Goal: Task Accomplishment & Management: Contribute content

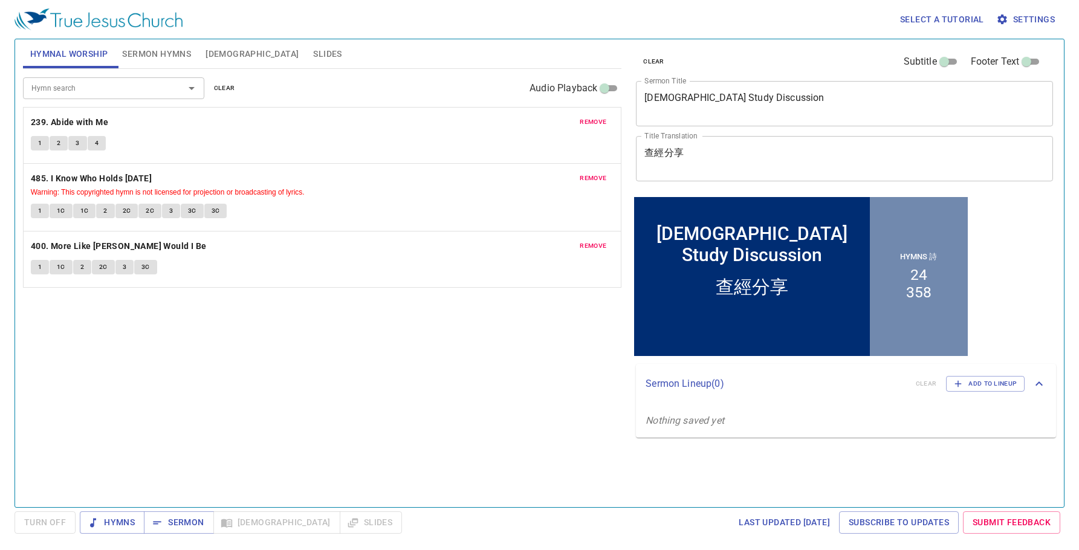
click at [181, 455] on div "Hymn search Hymn search clear Audio Playback remove 239. Abide with Me 1 2 3 4 …" at bounding box center [322, 283] width 599 height 428
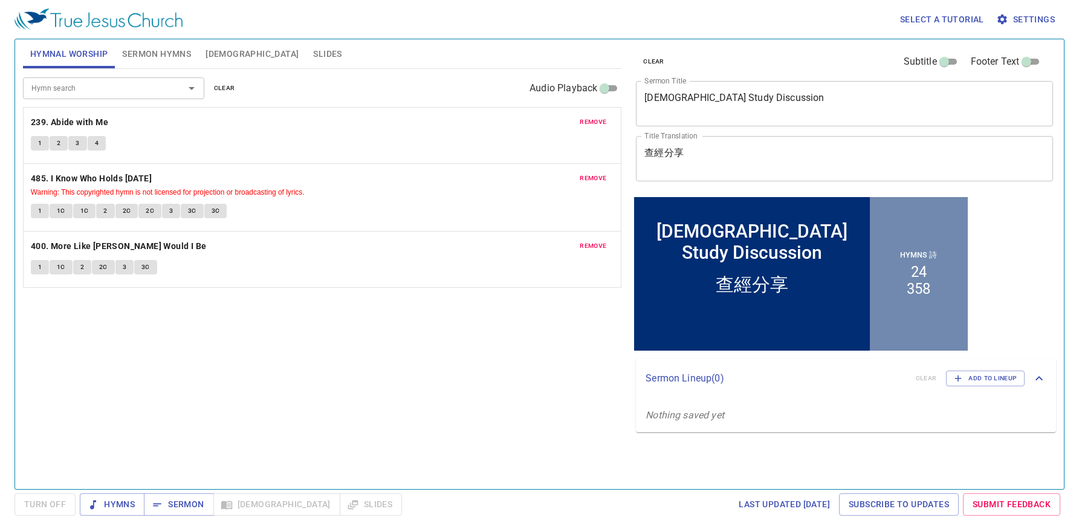
click at [745, 99] on textarea "[DEMOGRAPHIC_DATA] Study Discussion" at bounding box center [845, 103] width 400 height 23
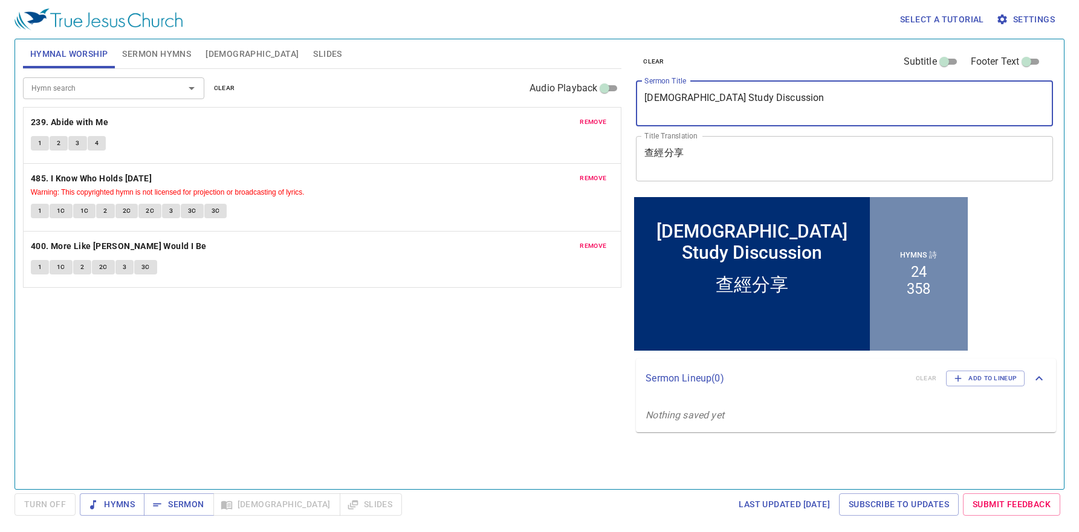
click at [745, 99] on textarea "[DEMOGRAPHIC_DATA] Study Discussion" at bounding box center [845, 103] width 400 height 23
paste textarea "Miraculous Healing of The Nobleman's S"
type textarea "Miraculous Healing of The Nobleman's Son"
click at [715, 146] on div "查經分享 x Title Translation" at bounding box center [844, 158] width 417 height 45
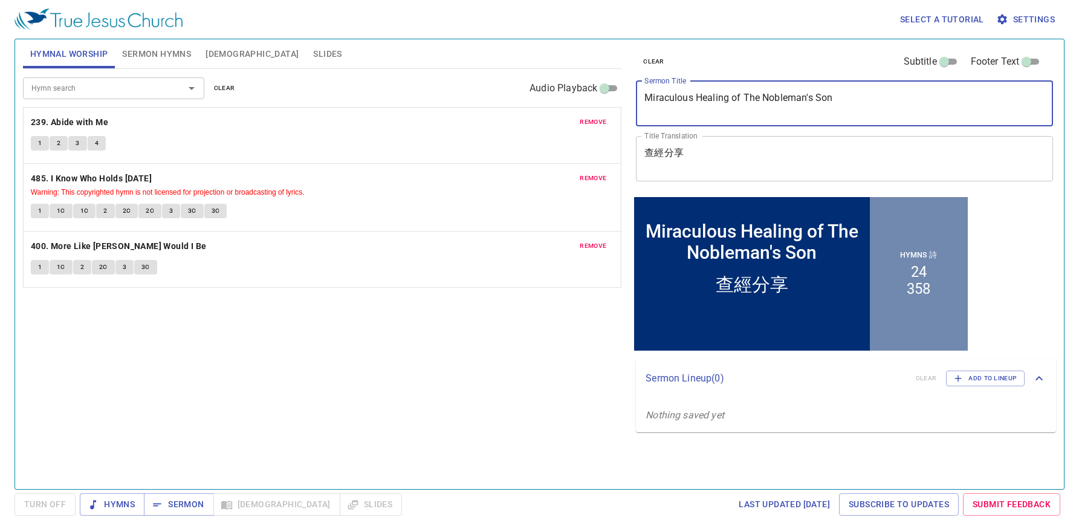
click at [715, 146] on div "查經分享 x Title Translation" at bounding box center [844, 158] width 417 height 45
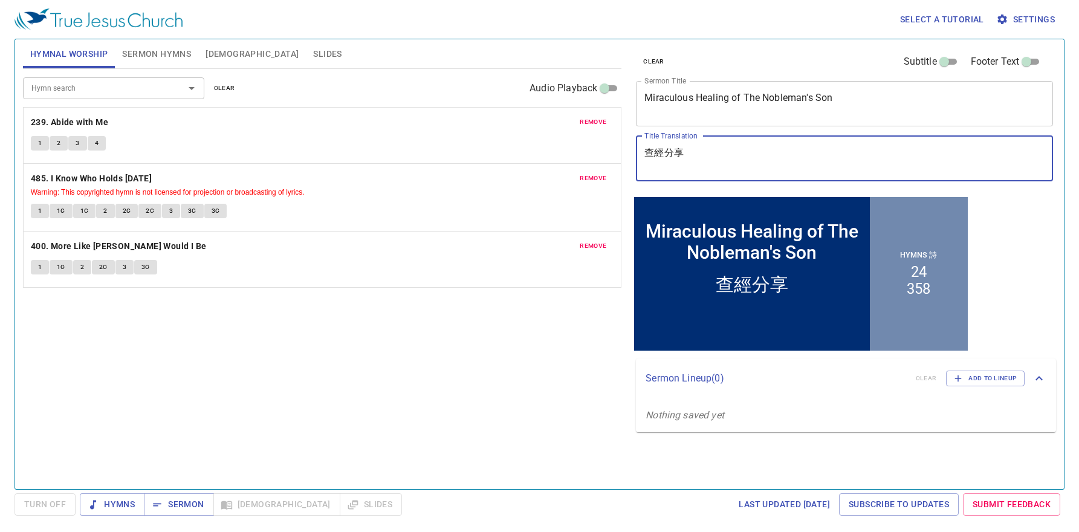
click at [715, 146] on div "查經分享 x Title Translation" at bounding box center [844, 158] width 417 height 45
click at [691, 154] on textarea "查經分享" at bounding box center [845, 158] width 400 height 23
paste textarea "大臣之子得醫治的神蹟"
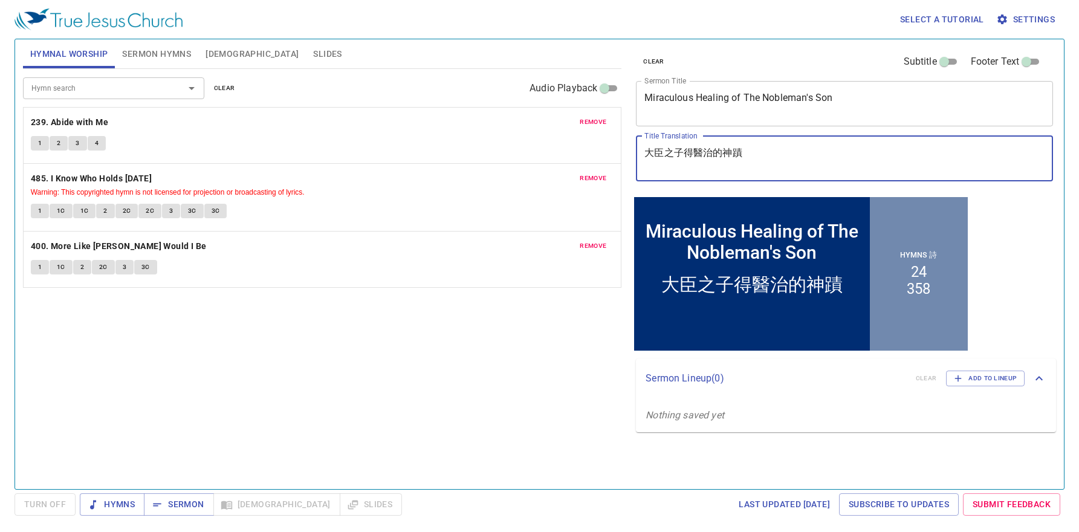
type textarea "大臣之子得醫治的神蹟"
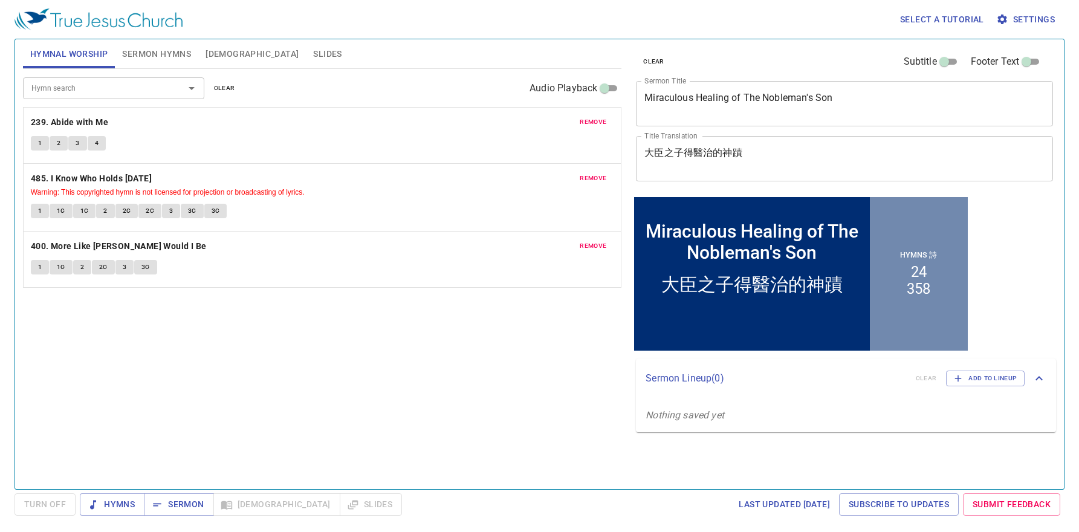
click at [169, 50] on span "Sermon Hymns" at bounding box center [156, 54] width 69 height 15
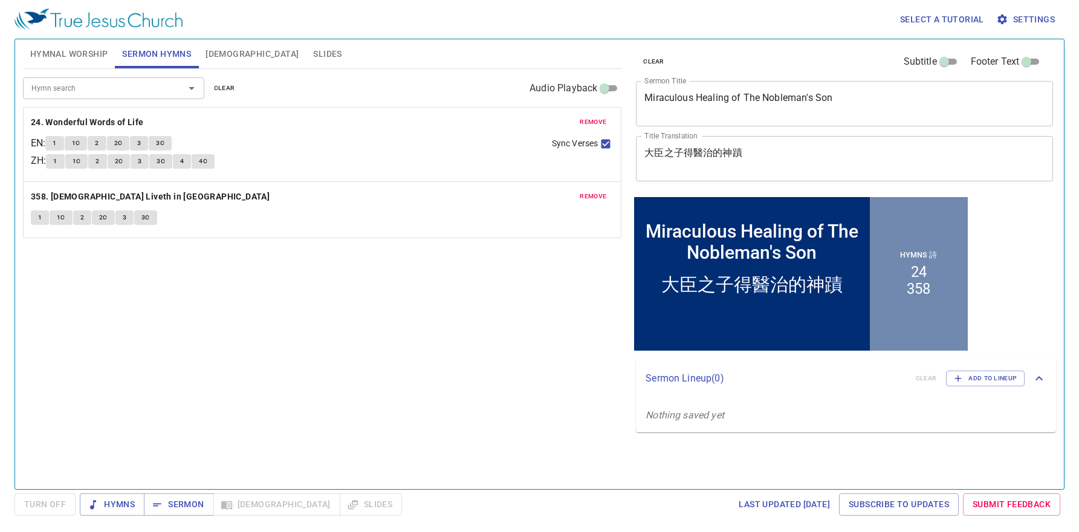
click at [594, 125] on span "remove" at bounding box center [593, 122] width 27 height 11
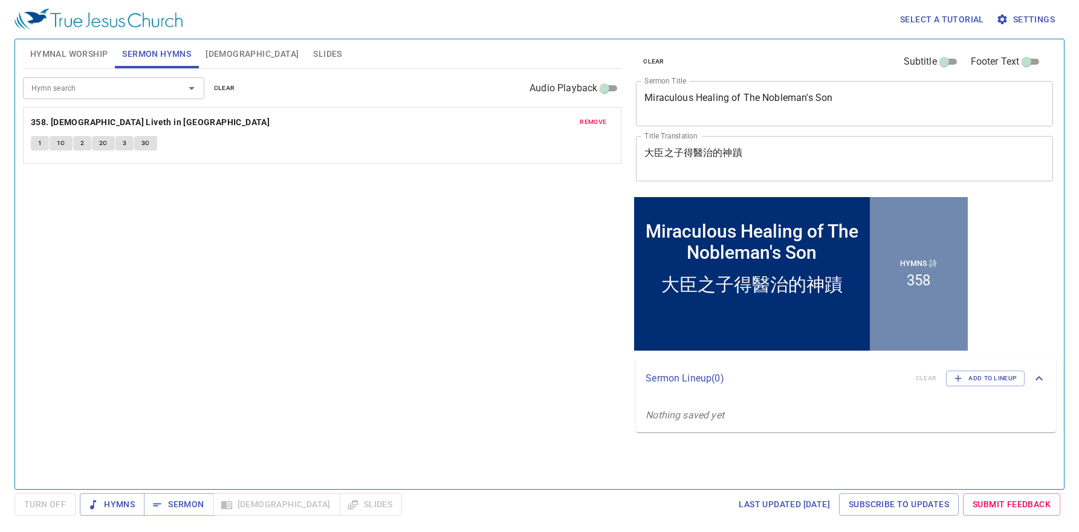
click at [594, 125] on span "remove" at bounding box center [593, 122] width 27 height 11
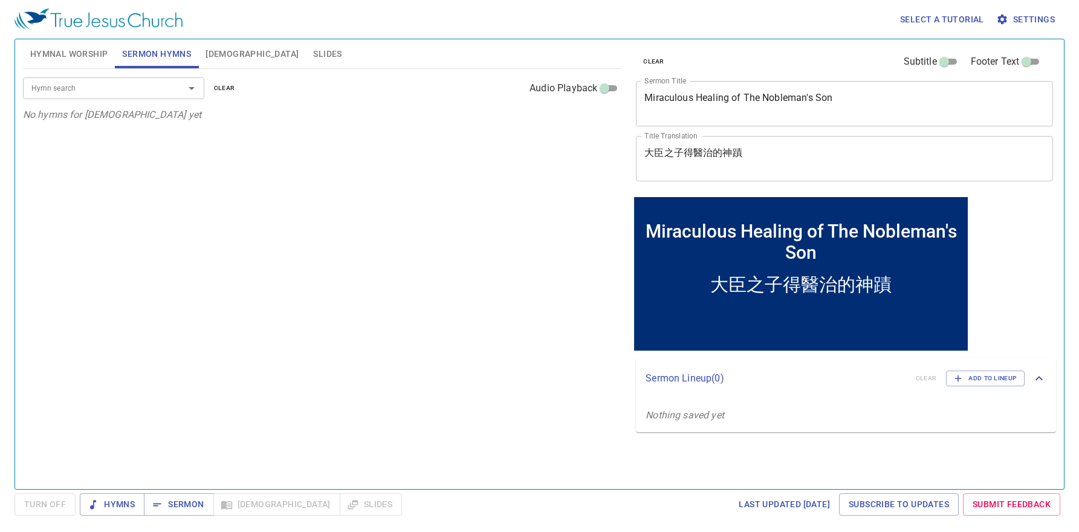
click at [57, 54] on span "Hymnal Worship" at bounding box center [69, 54] width 78 height 15
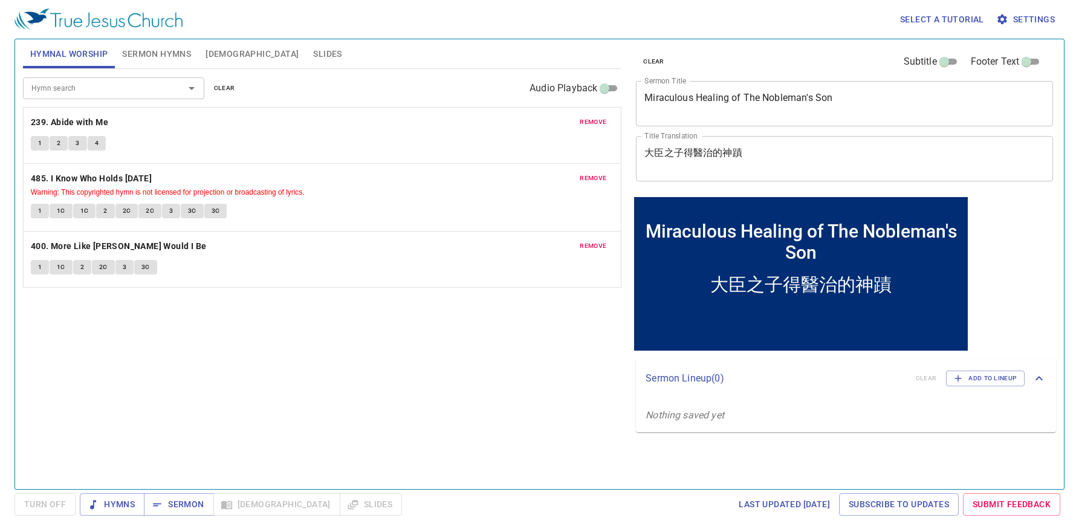
click at [594, 127] on span "remove" at bounding box center [593, 122] width 27 height 11
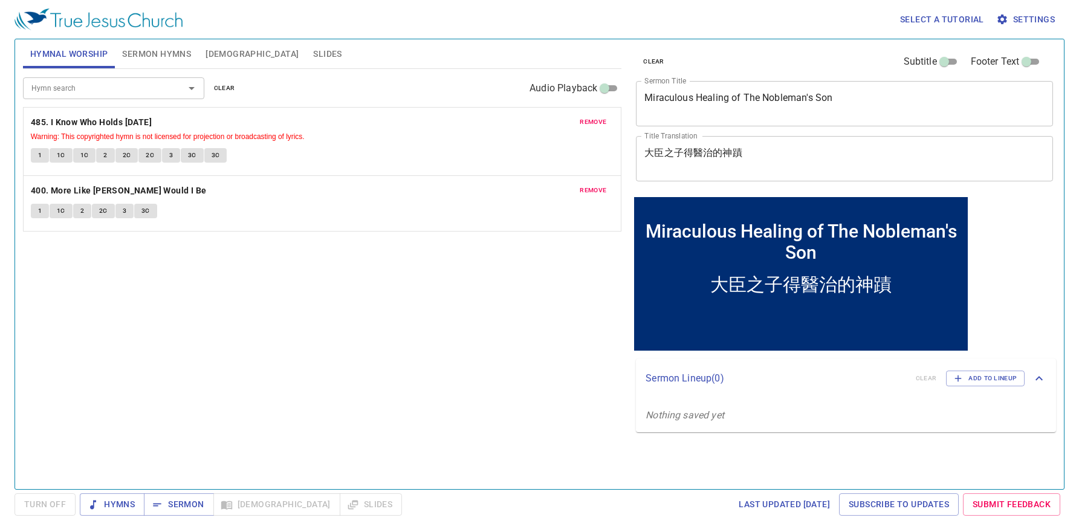
click at [594, 127] on span "remove" at bounding box center [593, 122] width 27 height 11
click at [594, 185] on span "remove" at bounding box center [593, 190] width 27 height 11
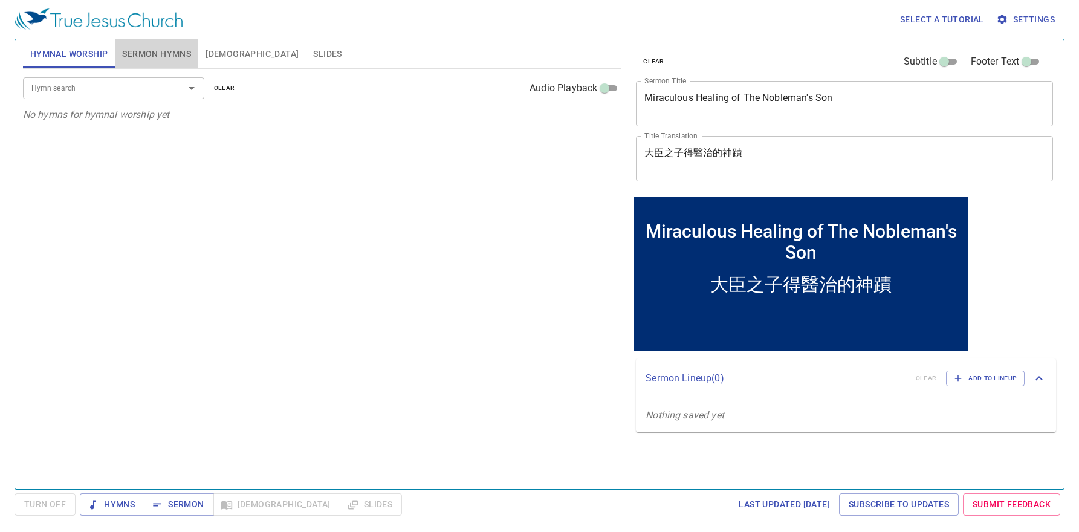
click at [127, 48] on span "Sermon Hymns" at bounding box center [156, 54] width 69 height 15
click at [137, 85] on input "Hymn search" at bounding box center [96, 88] width 138 height 14
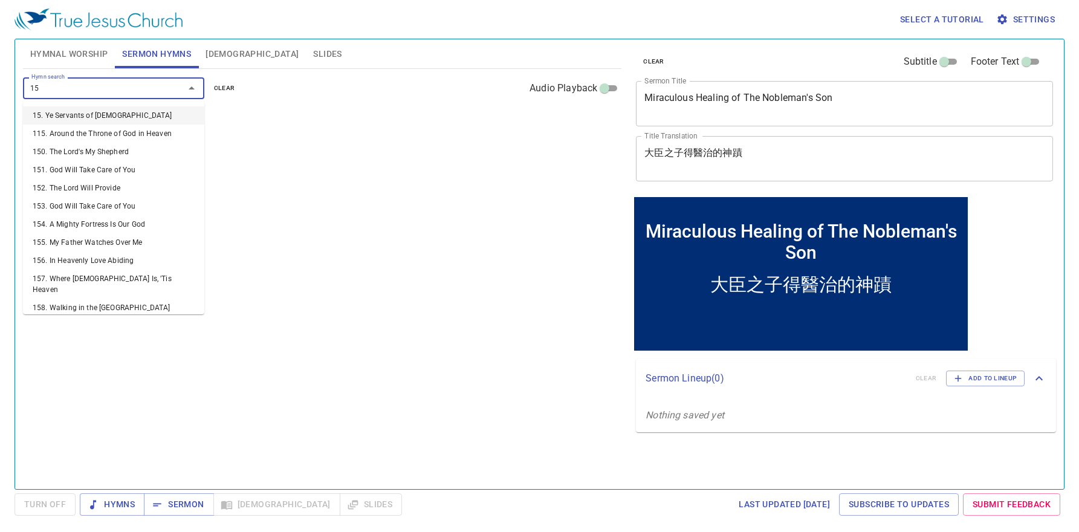
type input "155"
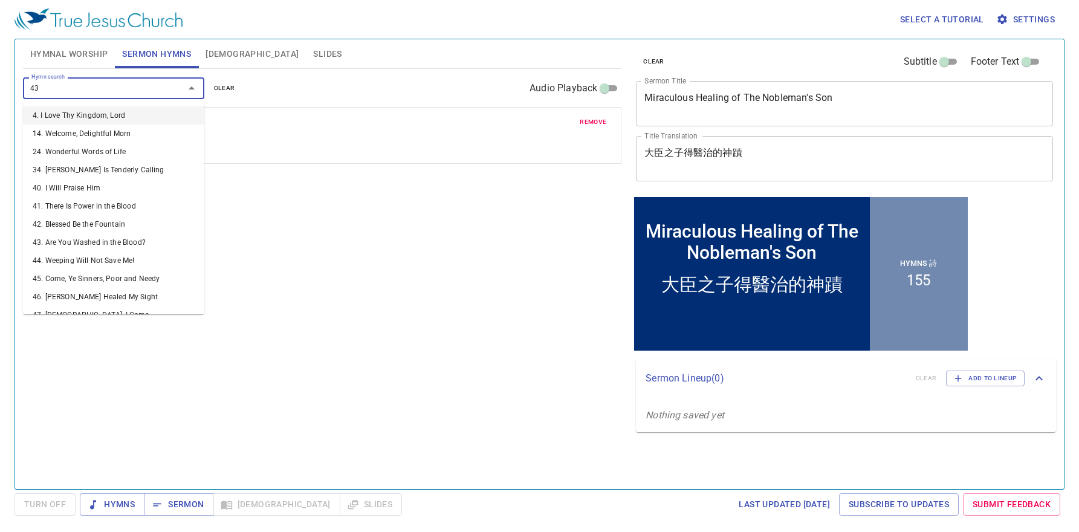
type input "432"
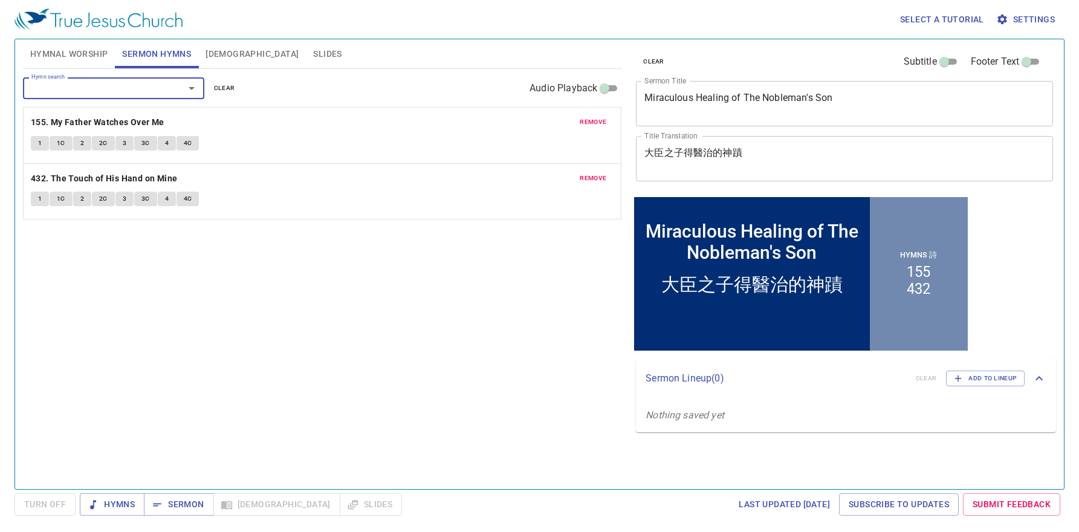
click at [216, 60] on span "[DEMOGRAPHIC_DATA]" at bounding box center [252, 54] width 93 height 15
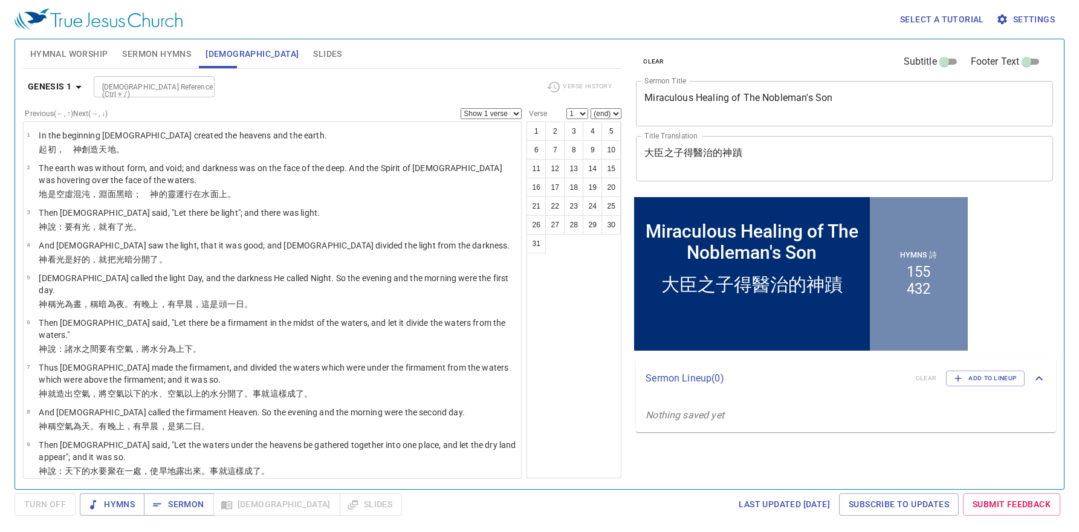
click at [313, 57] on span "Slides" at bounding box center [327, 54] width 28 height 15
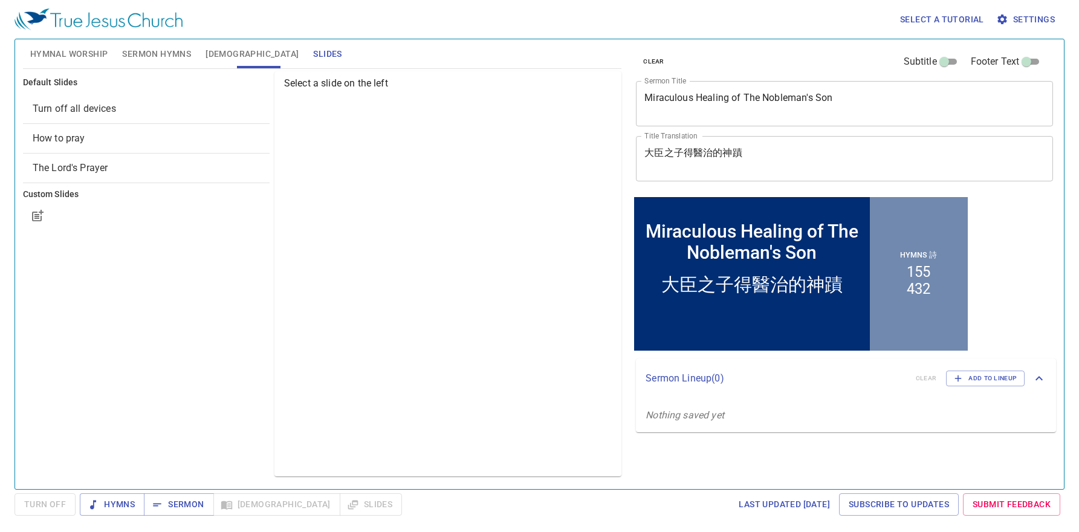
click at [158, 52] on span "Sermon Hymns" at bounding box center [156, 54] width 69 height 15
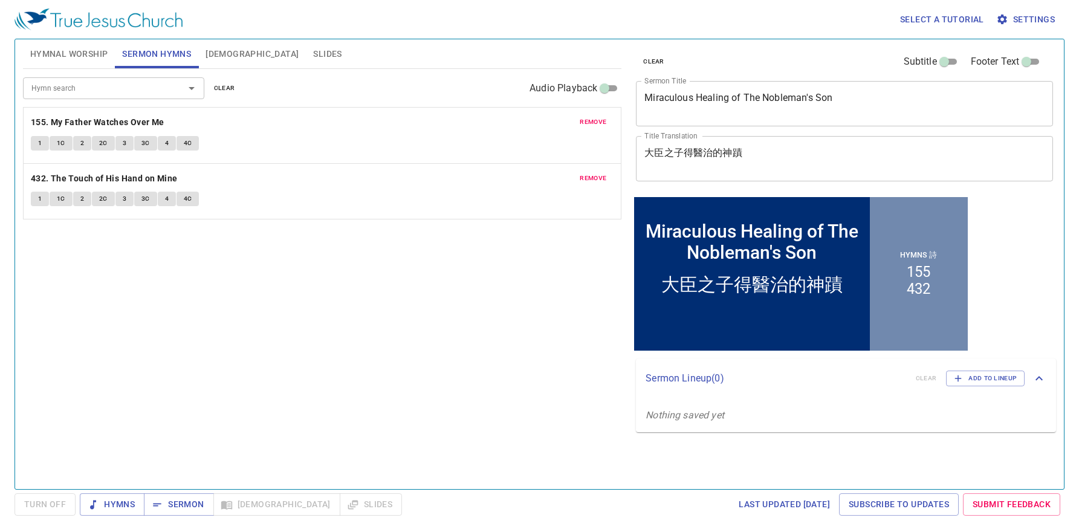
click at [71, 48] on span "Hymnal Worship" at bounding box center [69, 54] width 78 height 15
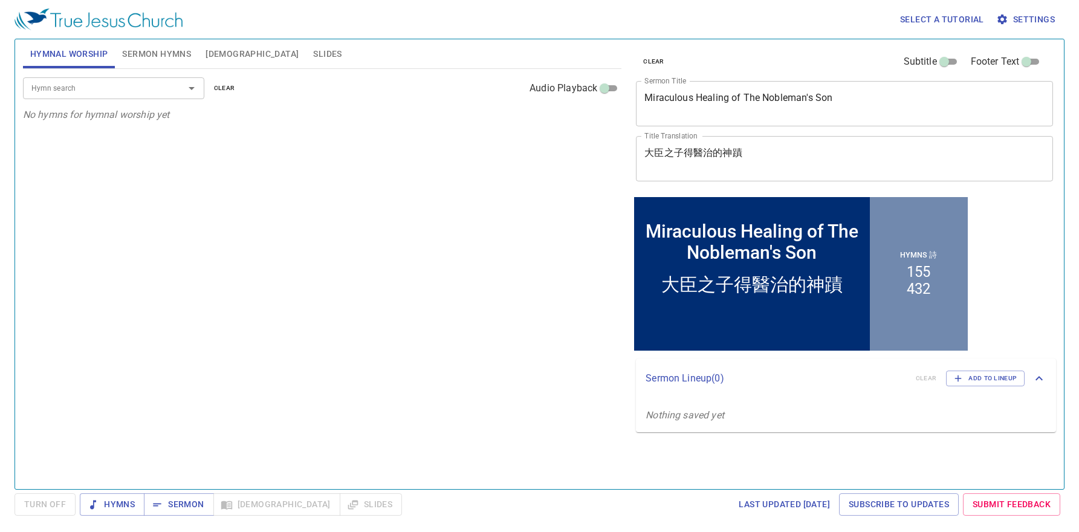
click at [268, 279] on div "Hymn search Hymn search clear Audio Playback No hymns for hymnal worship yet" at bounding box center [322, 274] width 599 height 410
click at [129, 509] on span "Hymns" at bounding box center [111, 504] width 45 height 15
click at [429, 243] on div "Hymn search Hymn search clear Audio Playback No hymns for hymnal worship yet" at bounding box center [322, 274] width 599 height 410
click at [316, 319] on div "Hymn search Hymn search clear Audio Playback No hymns for hymnal worship yet" at bounding box center [322, 274] width 599 height 410
click at [108, 91] on input "Hymn search" at bounding box center [96, 88] width 138 height 14
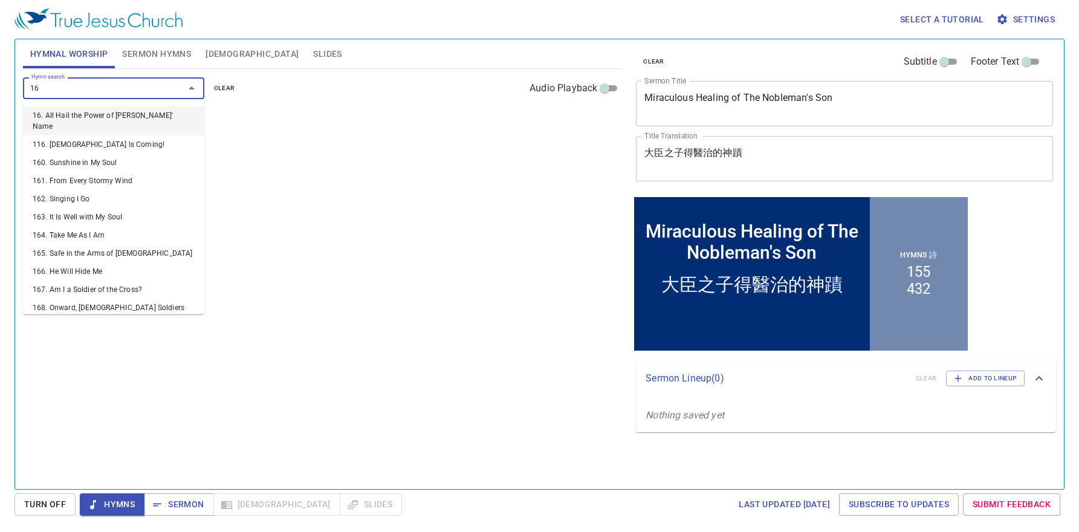
type input "165"
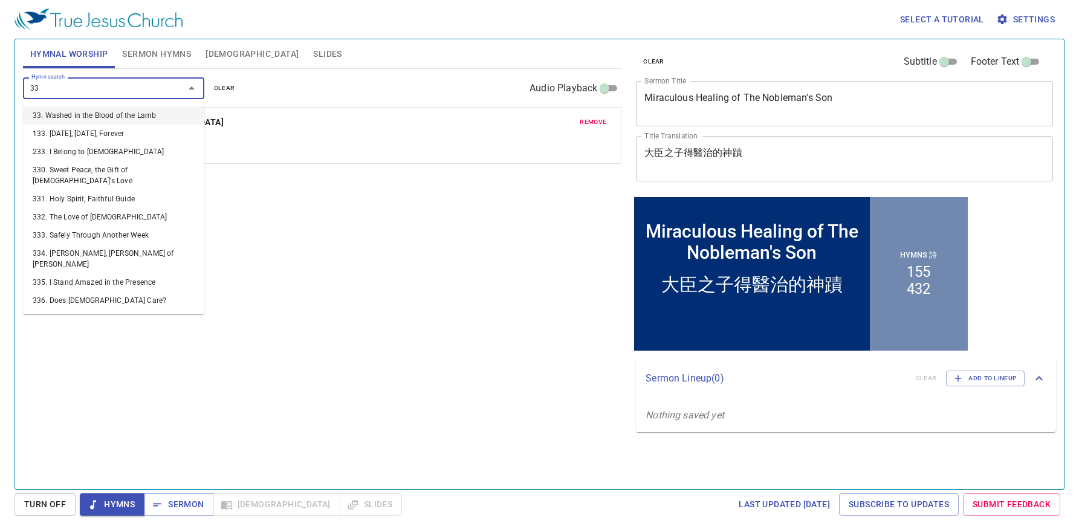
type input "336"
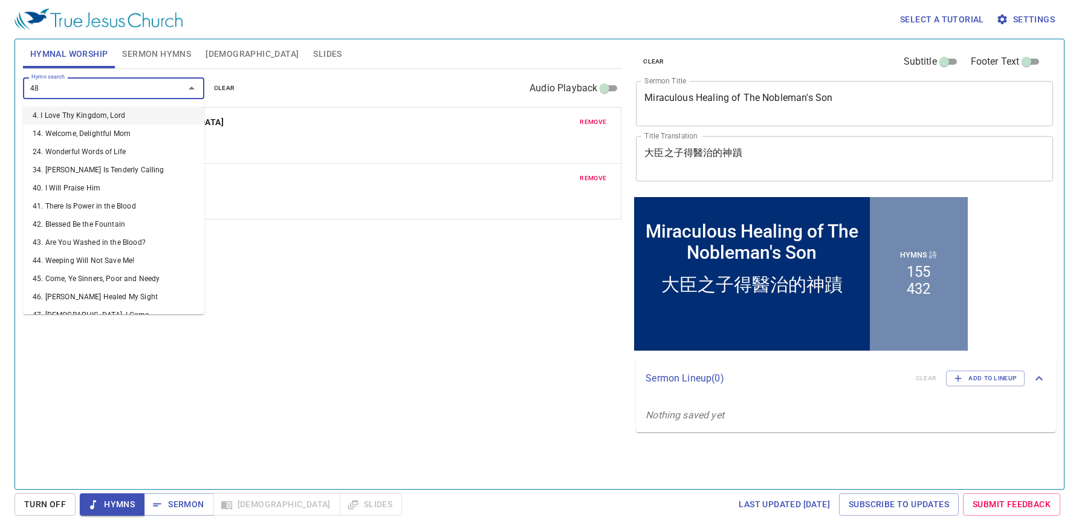
type input "484"
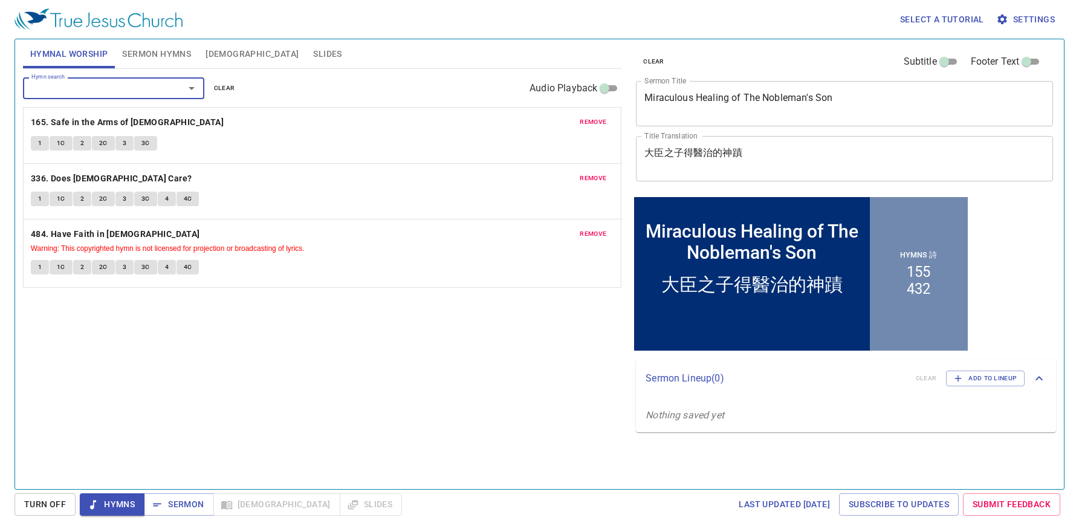
click at [168, 50] on span "Sermon Hymns" at bounding box center [156, 54] width 69 height 15
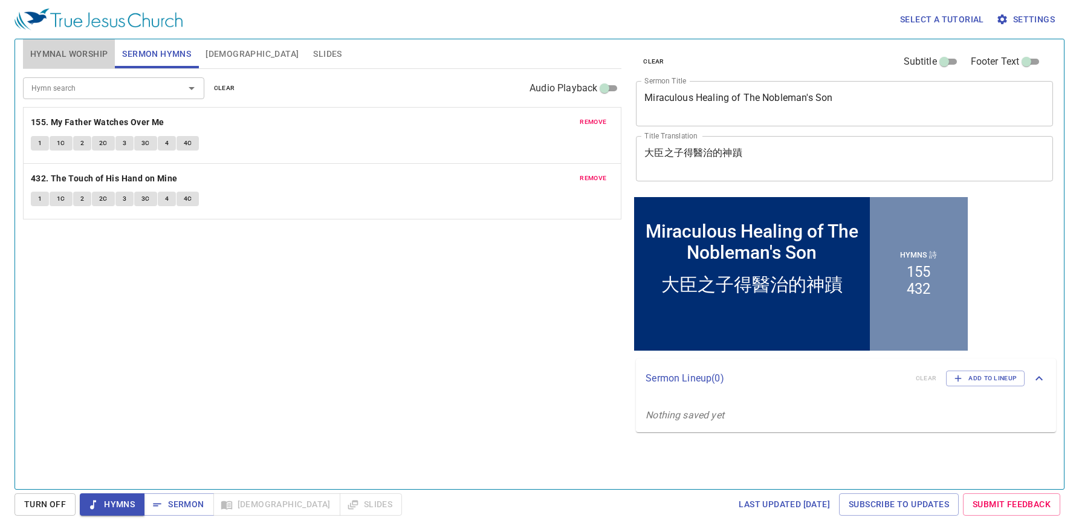
click at [62, 50] on span "Hymnal Worship" at bounding box center [69, 54] width 78 height 15
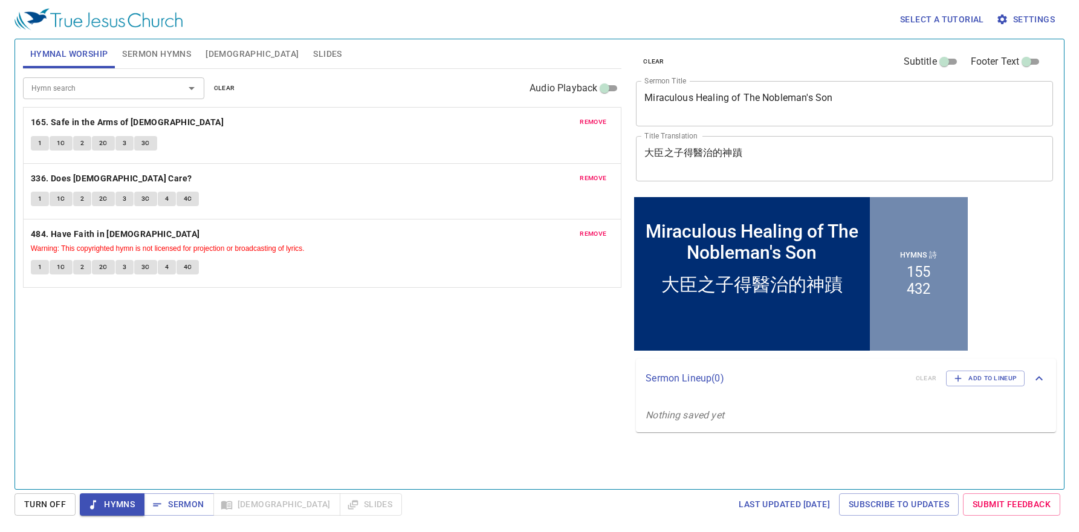
click at [212, 346] on div "Hymn search Hymn search clear Audio Playback remove 165. Safe in the Arms of [D…" at bounding box center [322, 274] width 599 height 410
click at [216, 53] on span "[DEMOGRAPHIC_DATA]" at bounding box center [252, 54] width 93 height 15
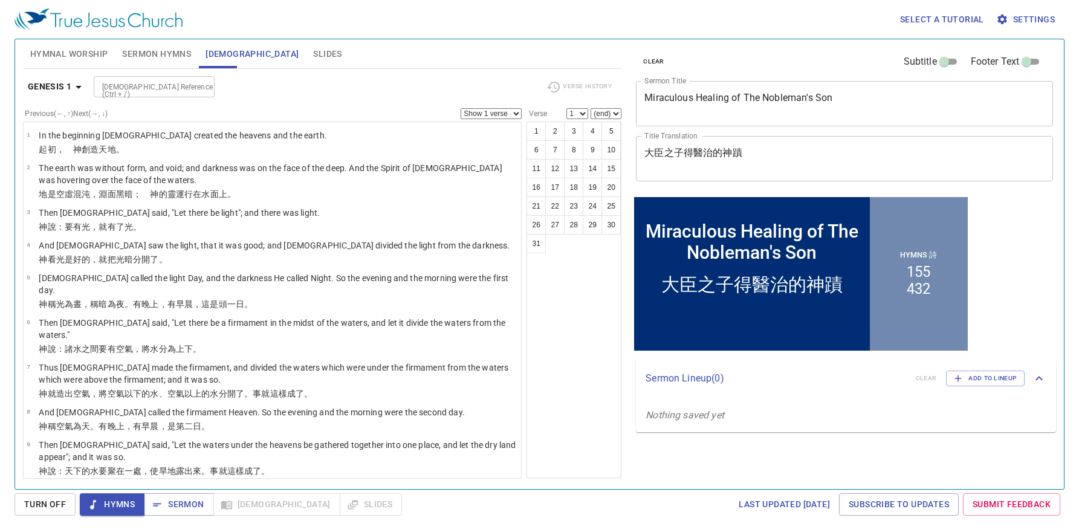
click at [155, 54] on span "Sermon Hymns" at bounding box center [156, 54] width 69 height 15
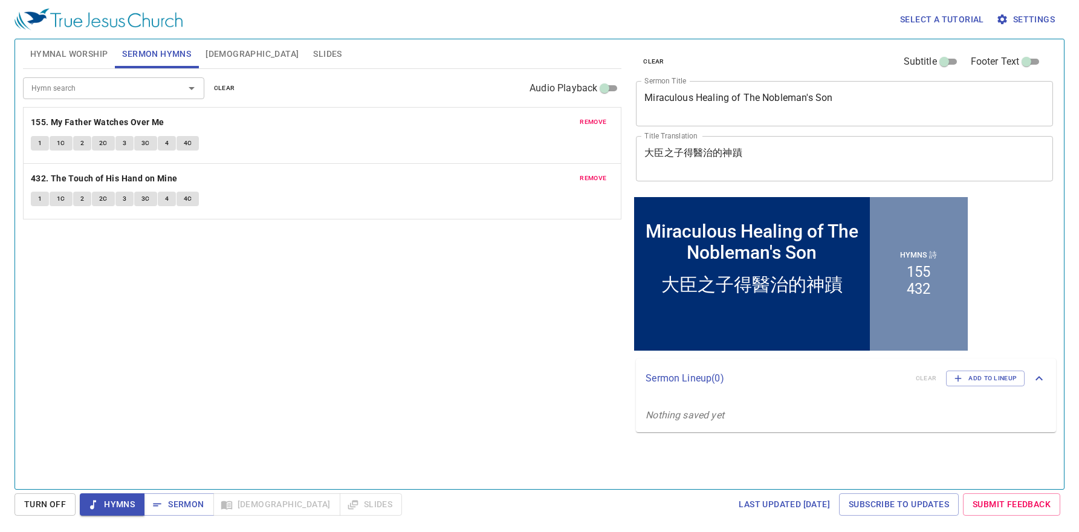
click at [50, 57] on span "Hymnal Worship" at bounding box center [69, 54] width 78 height 15
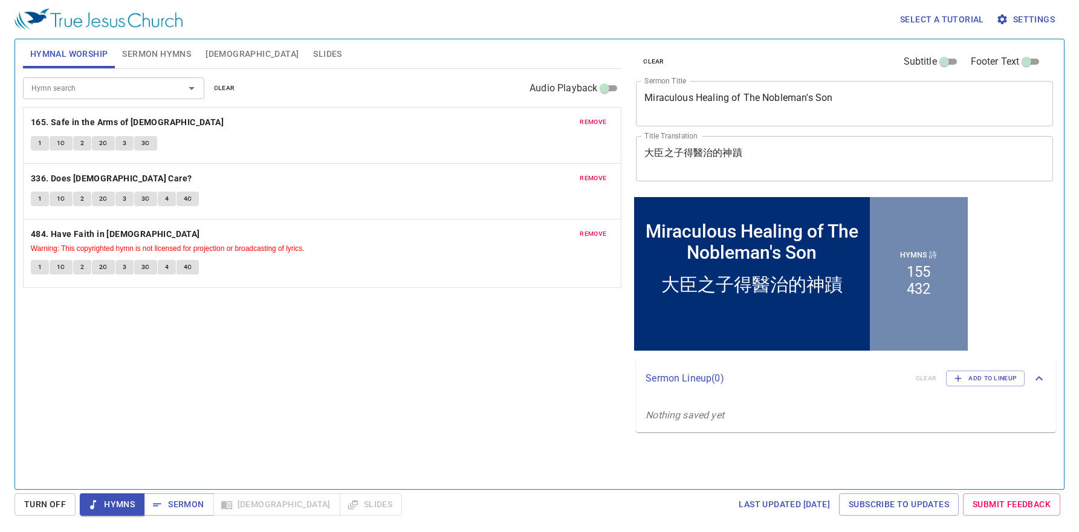
click at [230, 436] on div "Hymn search Hymn search clear Audio Playback remove 165. Safe in the Arms of [D…" at bounding box center [322, 274] width 599 height 410
click at [377, 384] on div "Hymn search Hymn search clear Audio Playback remove 165. Safe in the Arms of [D…" at bounding box center [322, 274] width 599 height 410
click at [123, 441] on div "Hymn search Hymn search clear Audio Playback remove 165. Safe in the Arms of [D…" at bounding box center [322, 274] width 599 height 410
click at [373, 402] on div "Hymn search Hymn search clear Audio Playback remove 165. Safe in the Arms of [D…" at bounding box center [322, 274] width 599 height 410
click at [490, 380] on div "Hymn search Hymn search clear Audio Playback remove 165. Safe in the Arms of [D…" at bounding box center [322, 274] width 599 height 410
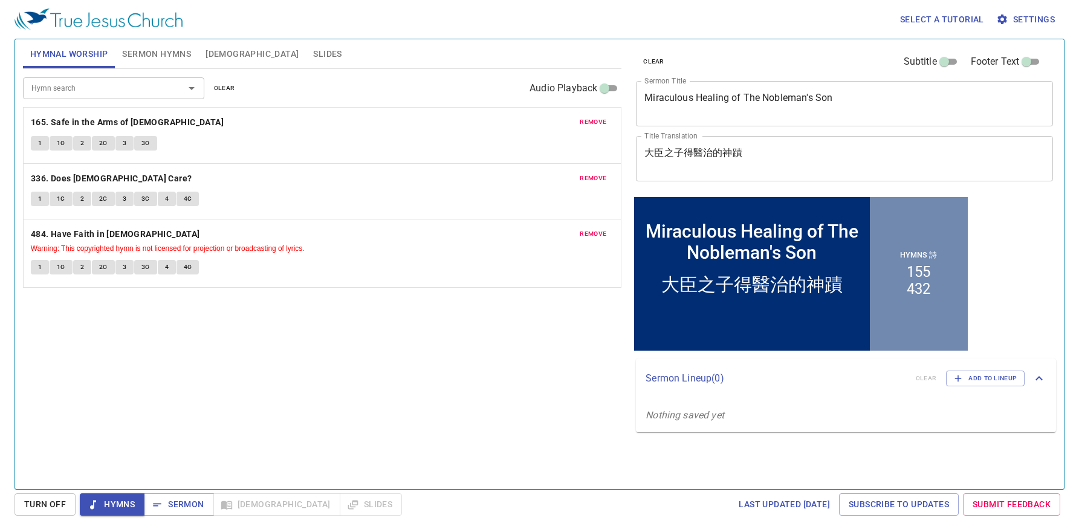
click at [167, 50] on span "Sermon Hymns" at bounding box center [156, 54] width 69 height 15
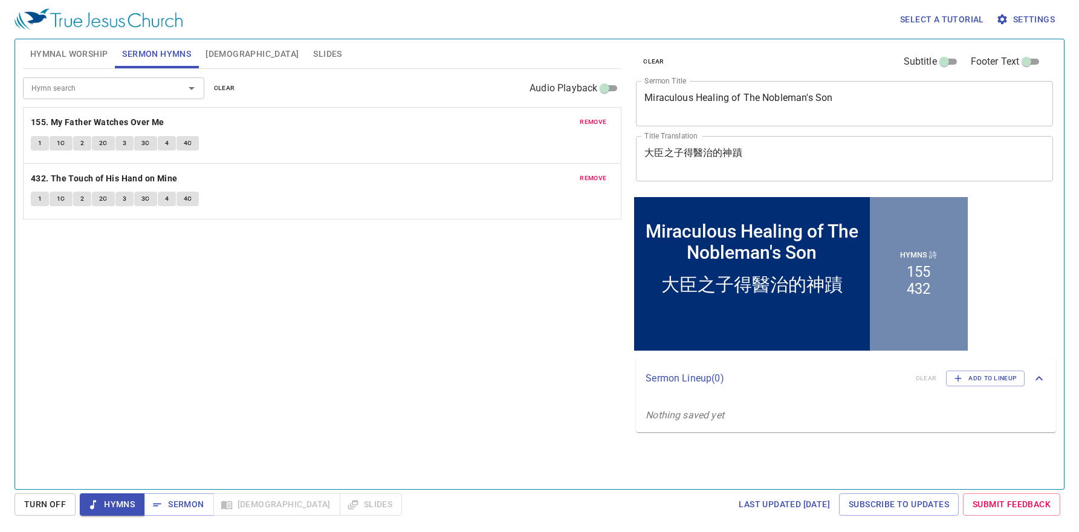
click at [412, 356] on div "Hymn search Hymn search clear Audio Playback remove 155. My Father Watches Over…" at bounding box center [322, 274] width 599 height 410
drag, startPoint x: 408, startPoint y: 329, endPoint x: 394, endPoint y: 320, distance: 16.6
click at [408, 329] on div "Hymn search Hymn search clear Audio Playback remove 155. My Father Watches Over…" at bounding box center [322, 274] width 599 height 410
click at [422, 389] on div "Hymn search Hymn search clear Audio Playback remove 155. My Father Watches Over…" at bounding box center [322, 274] width 599 height 410
click at [426, 423] on div "Hymn search Hymn search clear Audio Playback remove 155. My Father Watches Over…" at bounding box center [322, 274] width 599 height 410
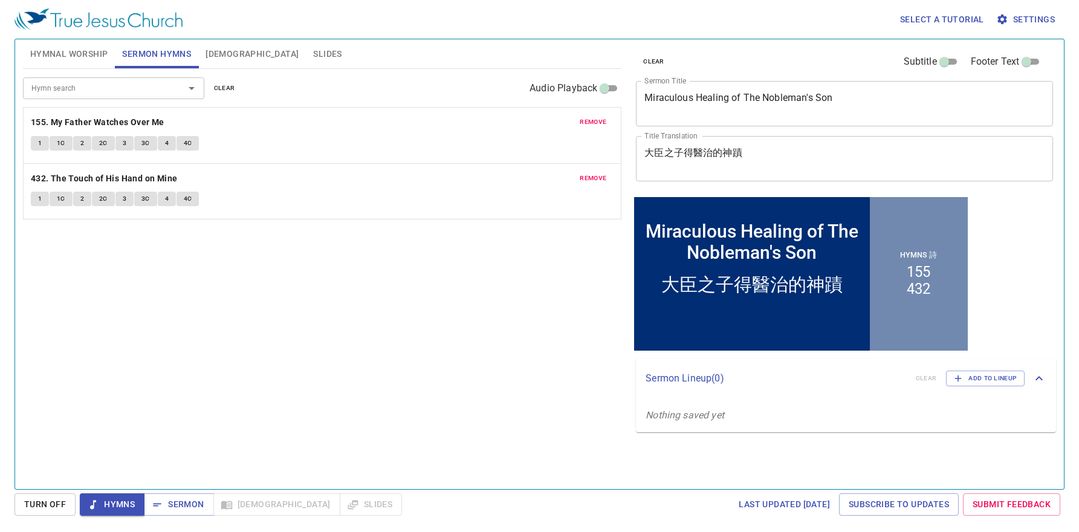
click at [66, 53] on span "Hymnal Worship" at bounding box center [69, 54] width 78 height 15
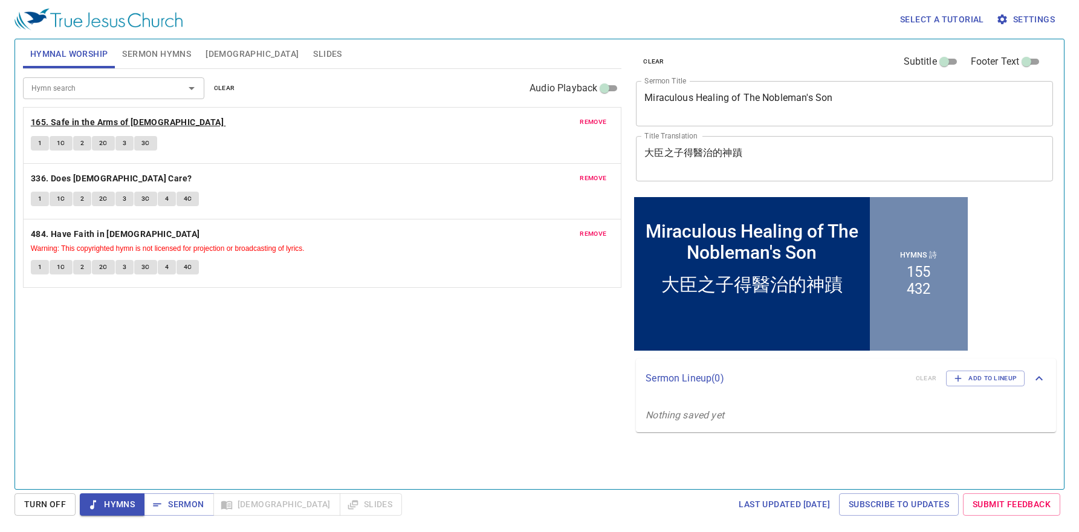
click at [79, 117] on b "165. Safe in the Arms of [DEMOGRAPHIC_DATA]" at bounding box center [127, 122] width 193 height 15
click at [36, 145] on button "1" at bounding box center [40, 143] width 18 height 15
click at [420, 377] on div "Hymn search Hymn search clear Audio Playback remove 165. Safe in the Arms of [D…" at bounding box center [322, 274] width 599 height 410
click at [59, 147] on span "1C" at bounding box center [61, 143] width 8 height 11
click at [82, 145] on span "2" at bounding box center [82, 143] width 4 height 11
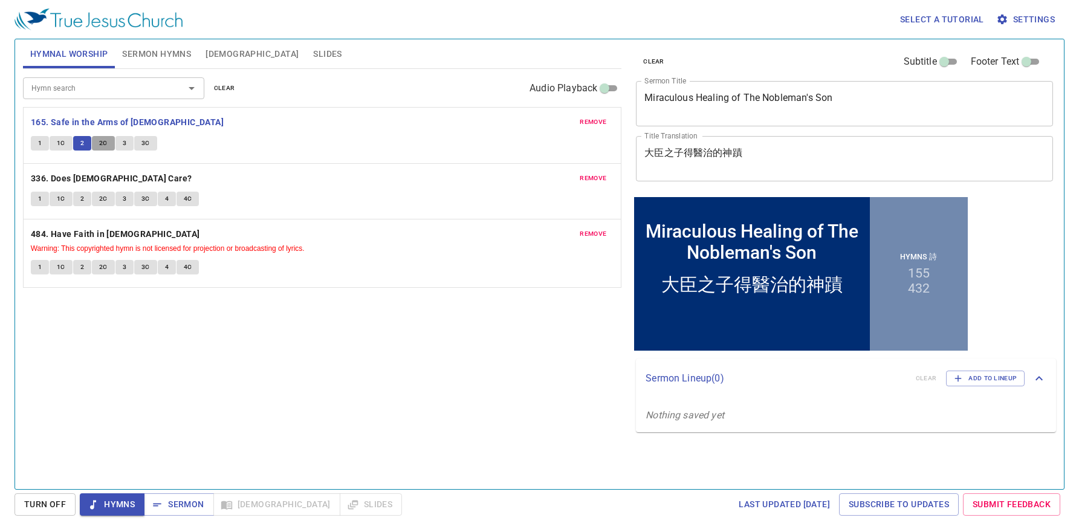
click at [96, 147] on button "2C" at bounding box center [103, 143] width 23 height 15
click at [82, 145] on span "2" at bounding box center [82, 143] width 4 height 11
click at [227, 156] on div "remove 165. Safe in the Arms of [DEMOGRAPHIC_DATA] 1 1C 2 2C 3 3C" at bounding box center [322, 136] width 597 height 56
click at [103, 141] on span "2C" at bounding box center [103, 143] width 8 height 11
click at [124, 144] on span "3" at bounding box center [125, 143] width 4 height 11
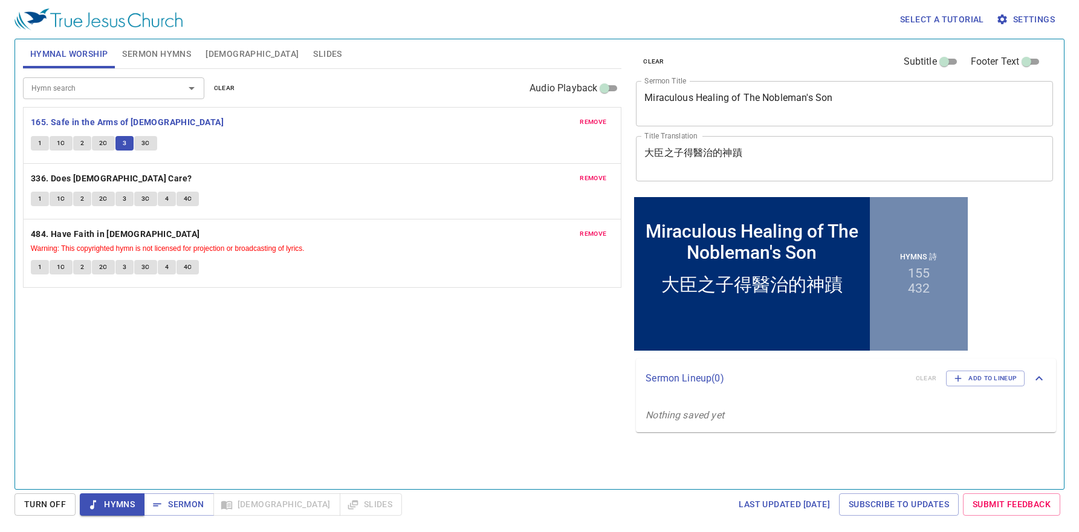
click at [471, 348] on div "Hymn search Hymn search clear Audio Playback remove 165. Safe in the Arms of [D…" at bounding box center [322, 274] width 599 height 410
click at [153, 140] on button "3C" at bounding box center [145, 143] width 23 height 15
click at [51, 180] on b "336. Does [DEMOGRAPHIC_DATA] Care?" at bounding box center [111, 178] width 161 height 15
click at [44, 197] on button "1" at bounding box center [40, 199] width 18 height 15
click at [62, 195] on span "1C" at bounding box center [61, 198] width 8 height 11
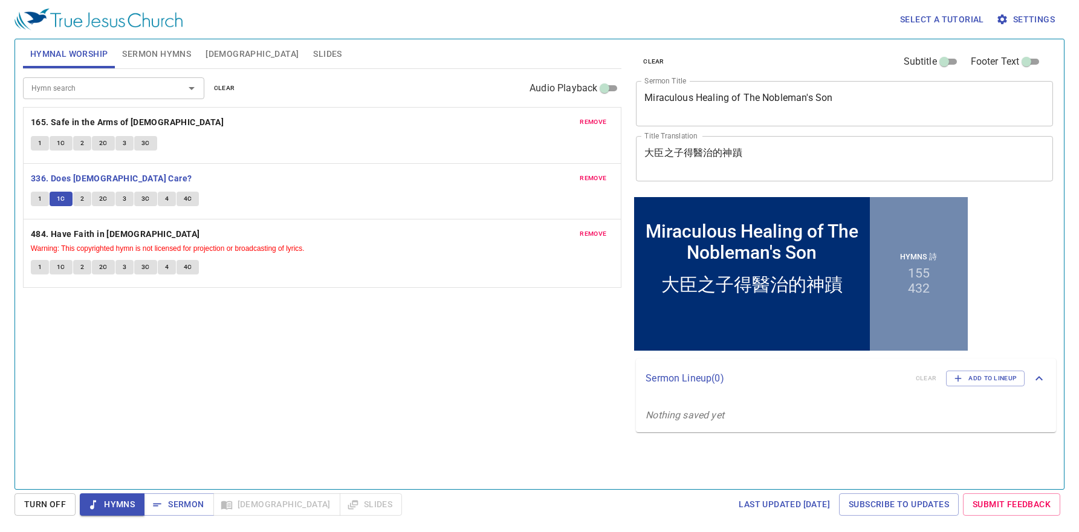
click at [78, 199] on button "2" at bounding box center [82, 199] width 18 height 15
click at [102, 199] on span "2C" at bounding box center [103, 198] width 8 height 11
click at [129, 205] on button "3" at bounding box center [124, 199] width 18 height 15
click at [147, 205] on button "3C" at bounding box center [145, 199] width 23 height 15
click at [170, 200] on button "4" at bounding box center [167, 199] width 18 height 15
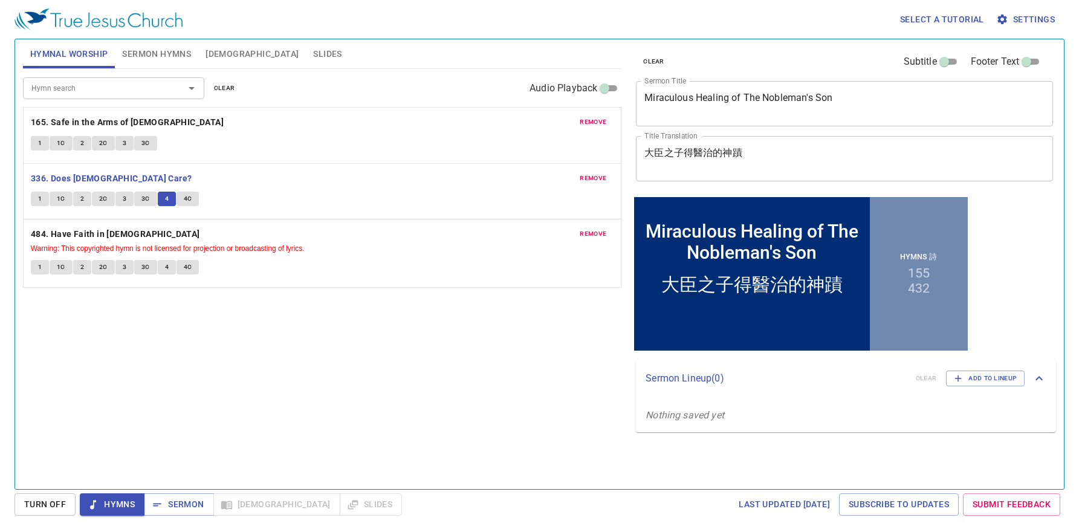
click at [197, 198] on button "4C" at bounding box center [188, 199] width 23 height 15
click at [80, 230] on b "484. Have Faith in [DEMOGRAPHIC_DATA]" at bounding box center [115, 234] width 169 height 15
click at [42, 268] on span "1" at bounding box center [40, 267] width 4 height 11
click at [58, 268] on span "1C" at bounding box center [61, 267] width 8 height 11
click at [447, 405] on div "Hymn search Hymn search clear Audio Playback remove 165. Safe in the Arms of [D…" at bounding box center [322, 274] width 599 height 410
